Goal: Check status: Check status

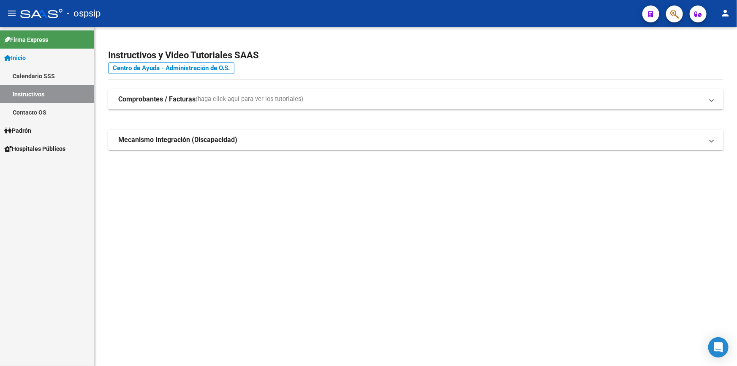
click at [671, 19] on span "button" at bounding box center [675, 13] width 8 height 17
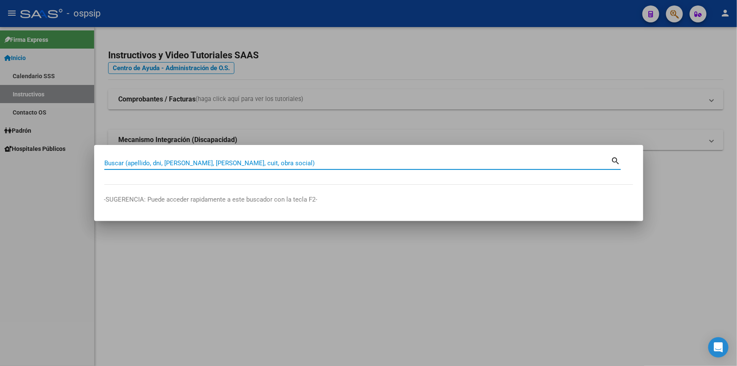
paste input "58513266"
type input "58513266"
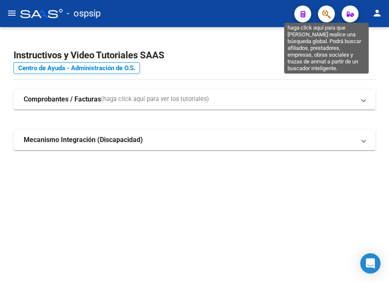
click at [323, 11] on icon "button" at bounding box center [326, 14] width 8 height 10
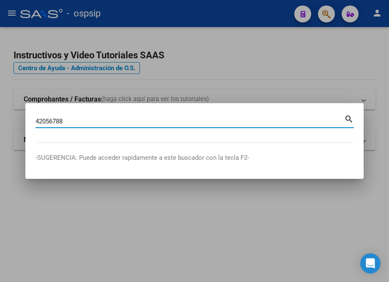
type input "42056788"
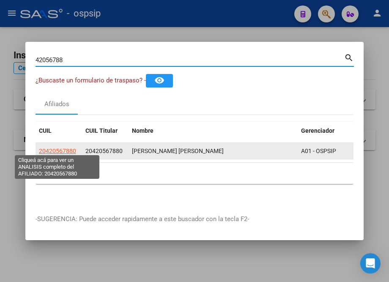
click at [61, 147] on span "20420567880" at bounding box center [57, 150] width 37 height 7
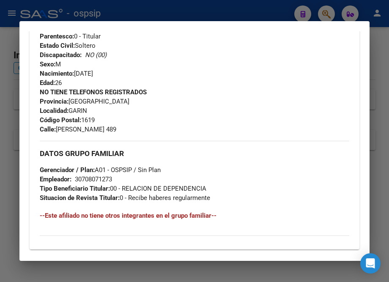
scroll to position [346, 0]
